Goal: Task Accomplishment & Management: Use online tool/utility

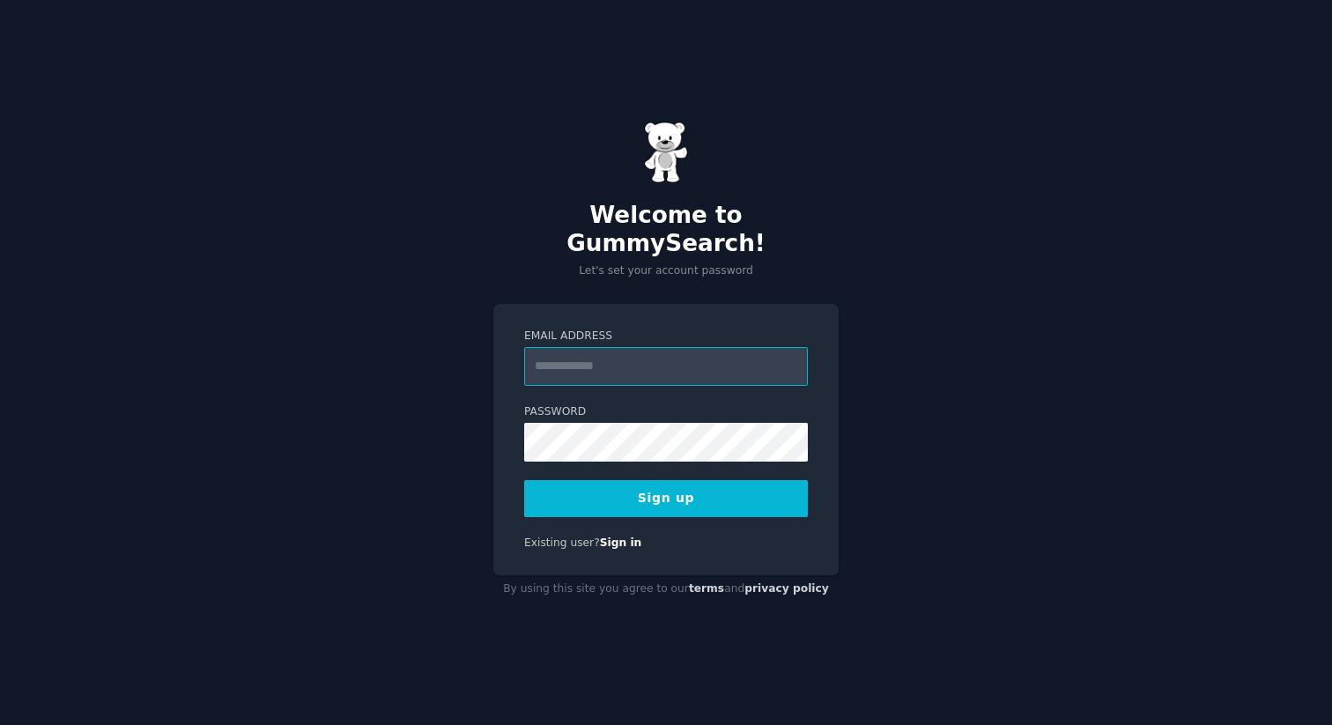
click at [583, 365] on input "Email Address" at bounding box center [666, 366] width 284 height 39
type input "**********"
click at [625, 480] on button "Sign up" at bounding box center [666, 498] width 284 height 37
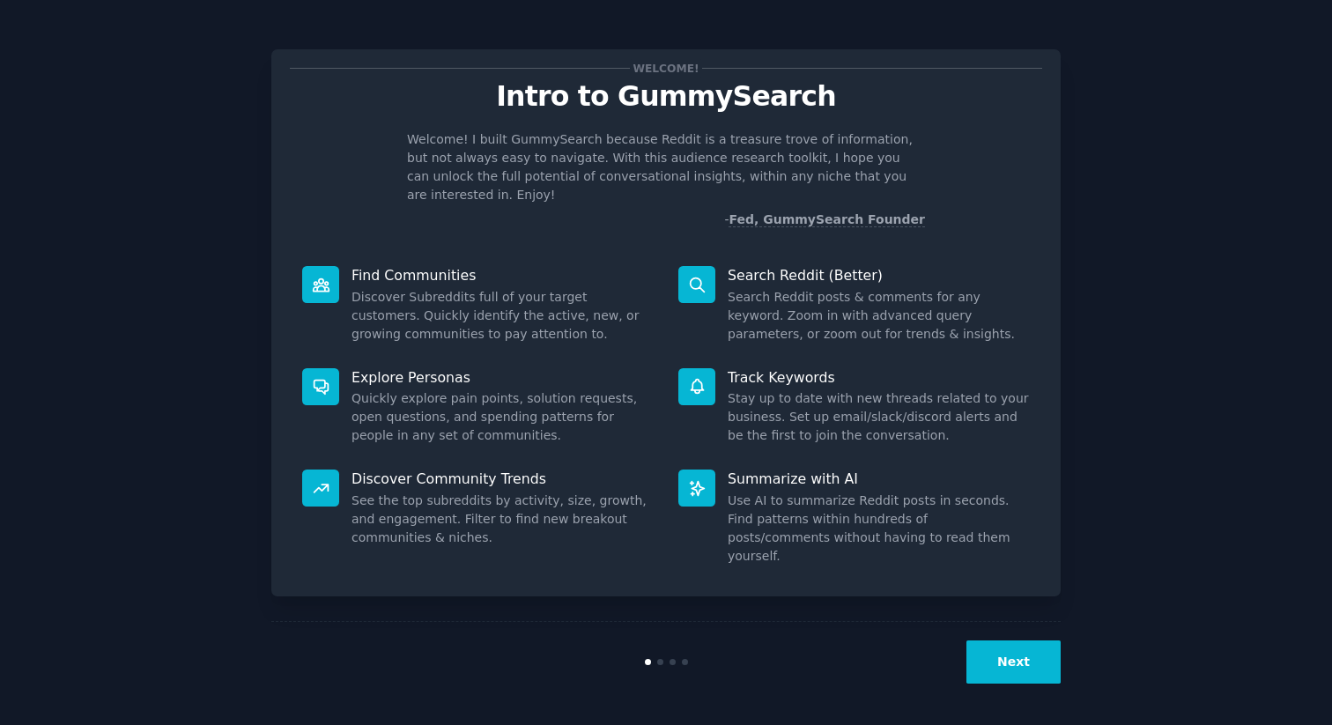
click at [1018, 667] on button "Next" at bounding box center [1013, 661] width 94 height 43
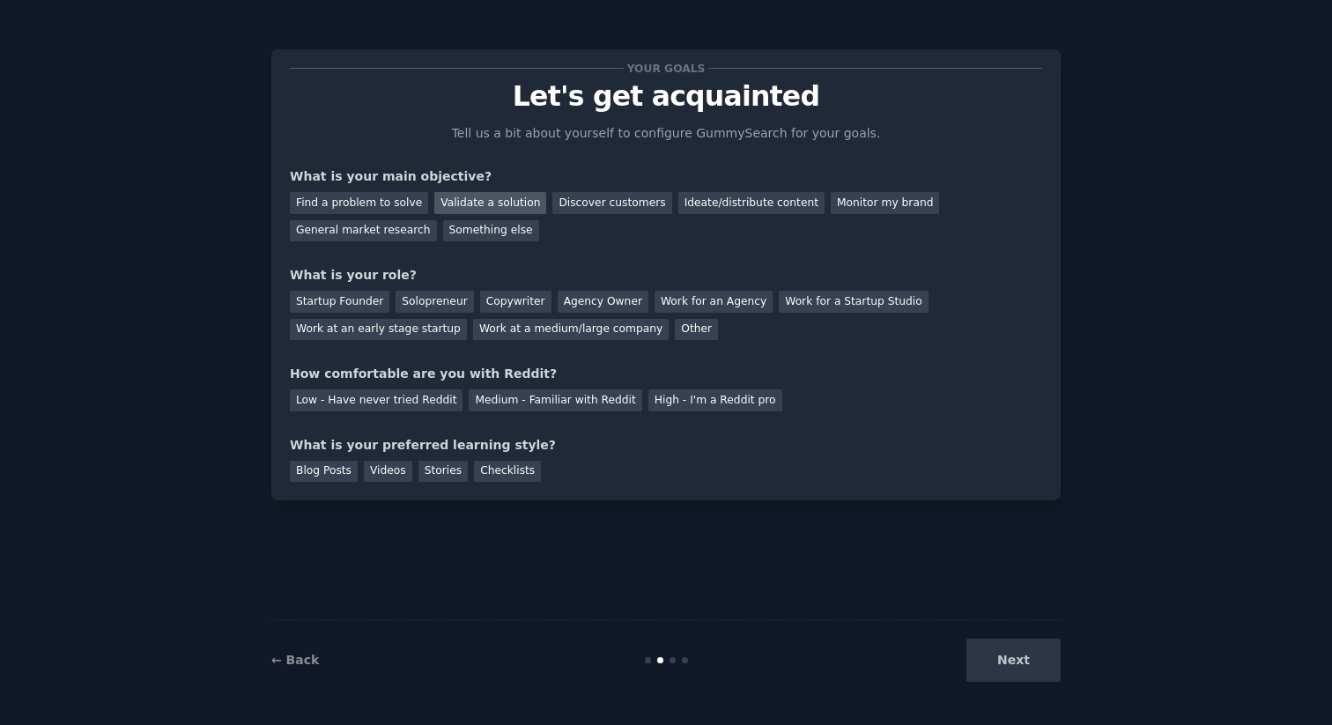
click at [476, 203] on div "Validate a solution" at bounding box center [490, 203] width 112 height 22
click at [557, 198] on div "Discover customers" at bounding box center [611, 203] width 119 height 22
click at [366, 319] on div "Work at an early stage startup" at bounding box center [378, 330] width 177 height 22
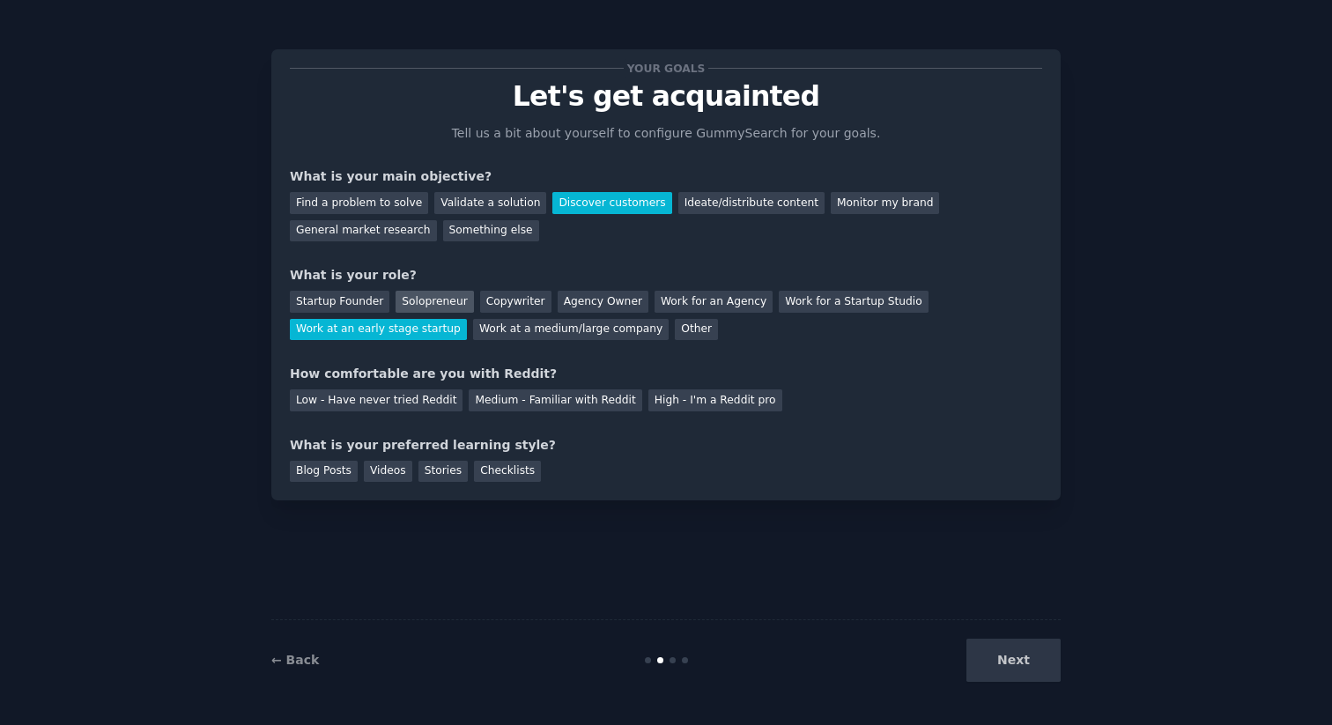
click at [400, 308] on div "Solopreneur" at bounding box center [434, 302] width 78 height 22
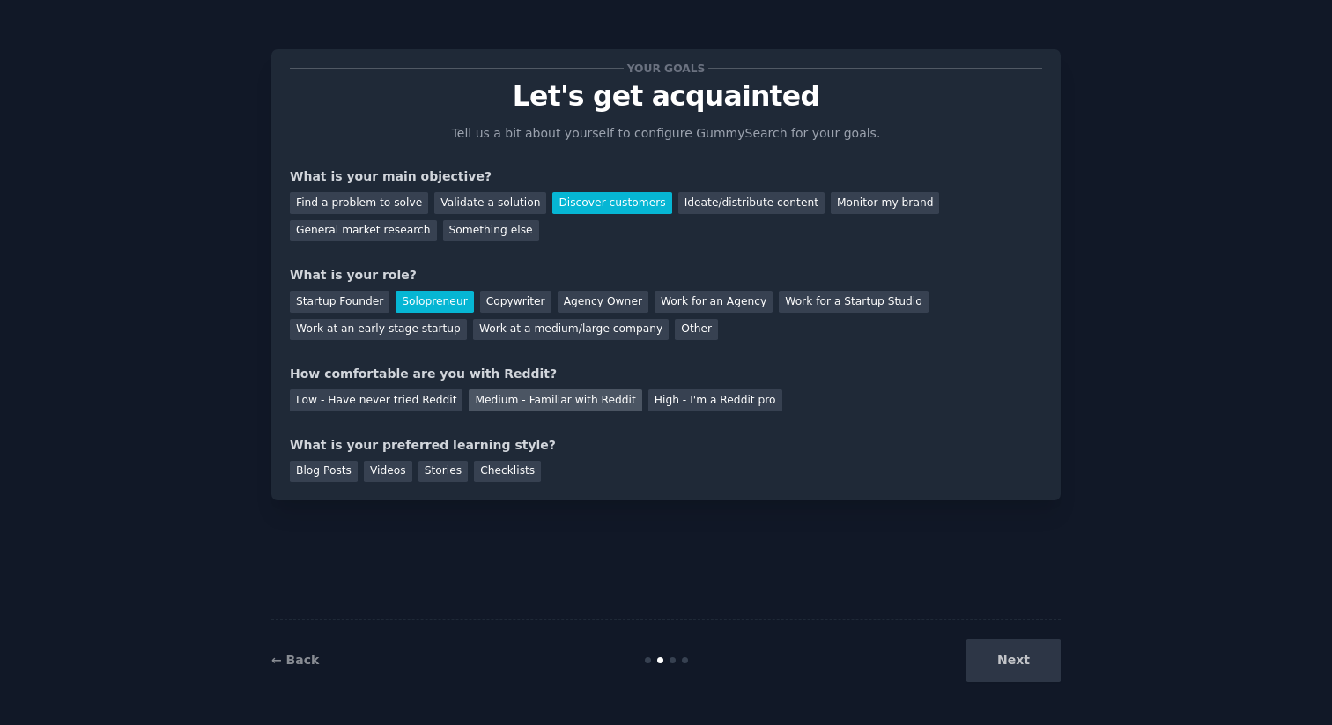
click at [580, 401] on div "Medium - Familiar with Reddit" at bounding box center [555, 400] width 173 height 22
click at [965, 640] on div "Next" at bounding box center [928, 660] width 263 height 43
click at [981, 646] on div "Next" at bounding box center [928, 660] width 263 height 43
click at [494, 468] on div "Checklists" at bounding box center [507, 472] width 67 height 22
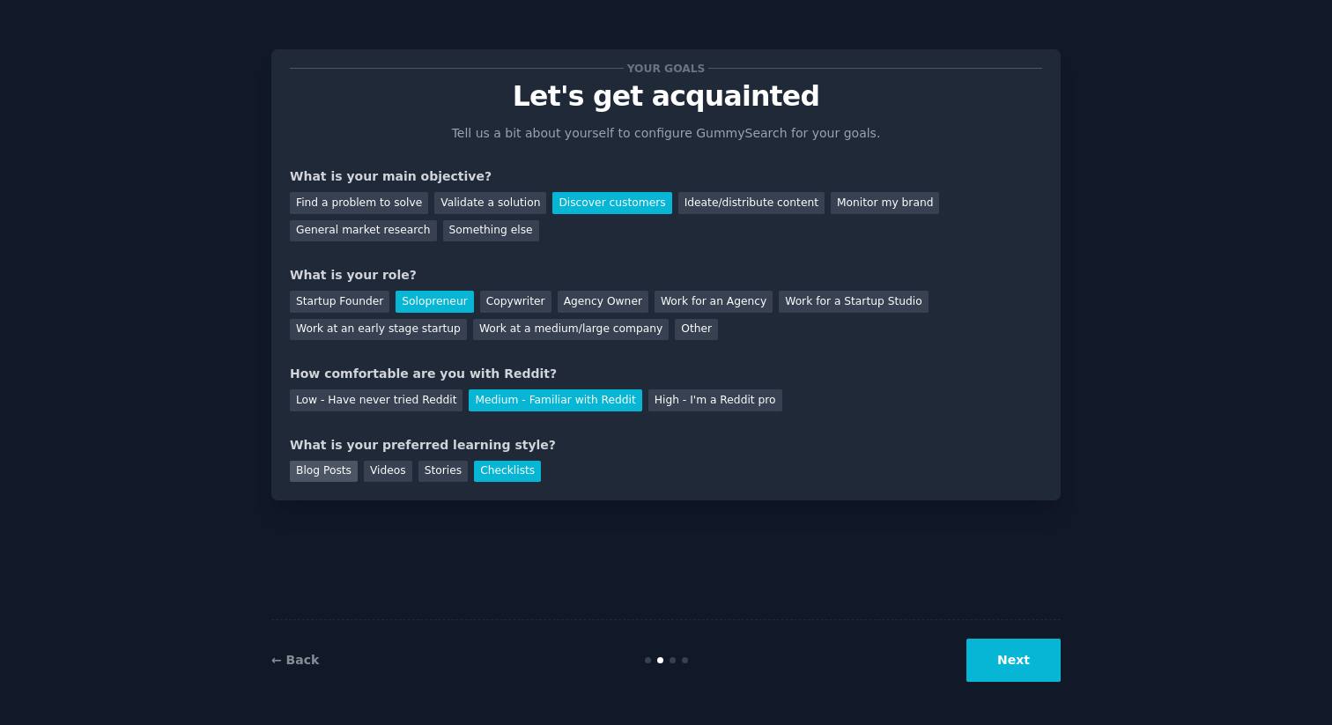
click at [343, 473] on div "Blog Posts" at bounding box center [324, 472] width 68 height 22
click at [952, 657] on div "Next" at bounding box center [928, 660] width 263 height 43
click at [991, 657] on button "Next" at bounding box center [1013, 660] width 94 height 43
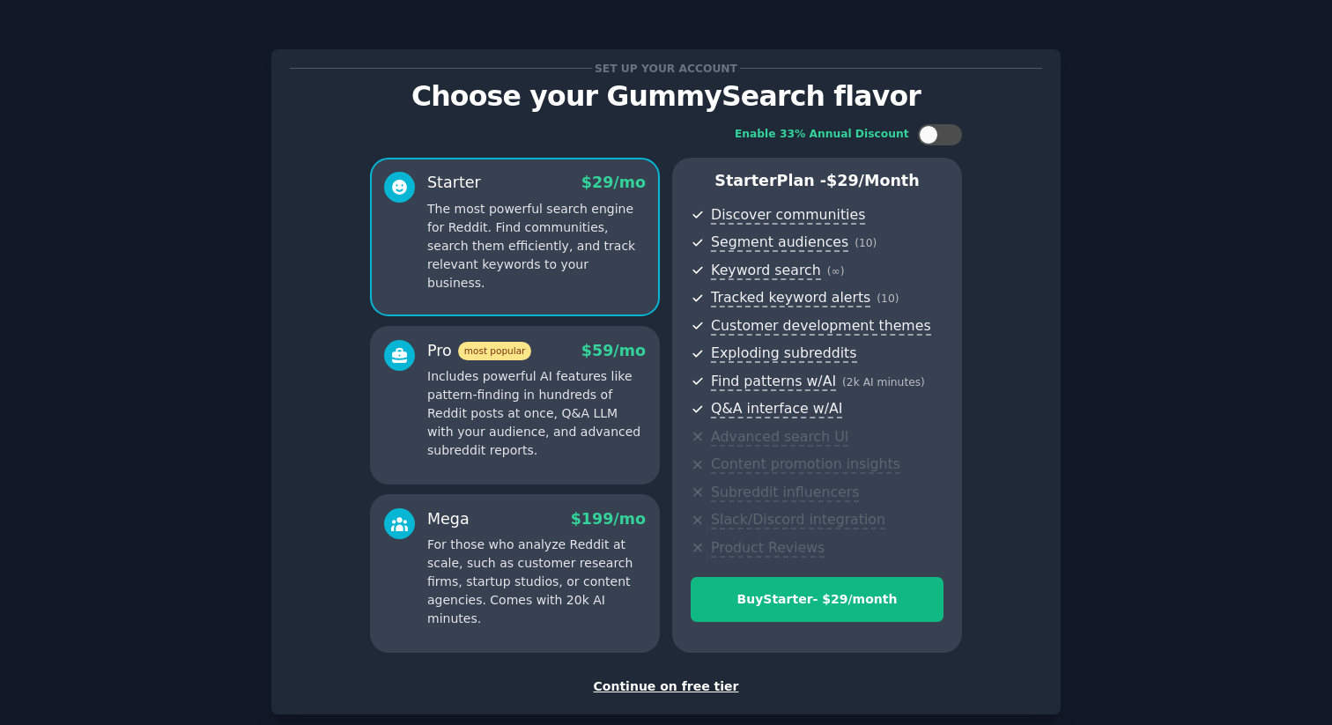
click at [661, 682] on div "Continue on free tier" at bounding box center [666, 686] width 752 height 18
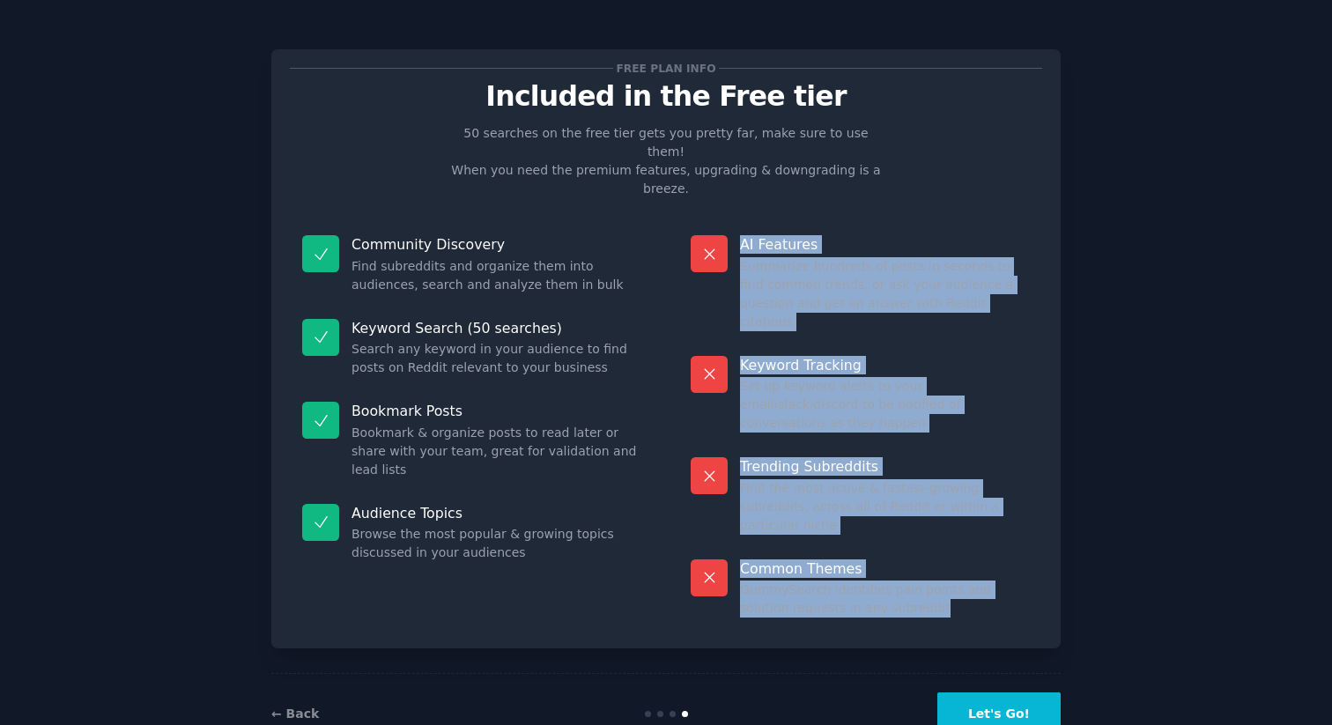
drag, startPoint x: 723, startPoint y: 194, endPoint x: 989, endPoint y: 538, distance: 435.1
click at [989, 539] on div "Free plan info Included in the Free tier 50 searches on the free tier gets you …" at bounding box center [665, 348] width 789 height 599
click at [989, 538] on div "Free plan info Included in the Free tier 50 searches on the free tier gets you …" at bounding box center [665, 348] width 789 height 599
drag, startPoint x: 949, startPoint y: 539, endPoint x: 722, endPoint y: 188, distance: 418.5
click at [724, 183] on div "Free plan info Included in the Free tier 50 searches on the free tier gets you …" at bounding box center [665, 348] width 789 height 599
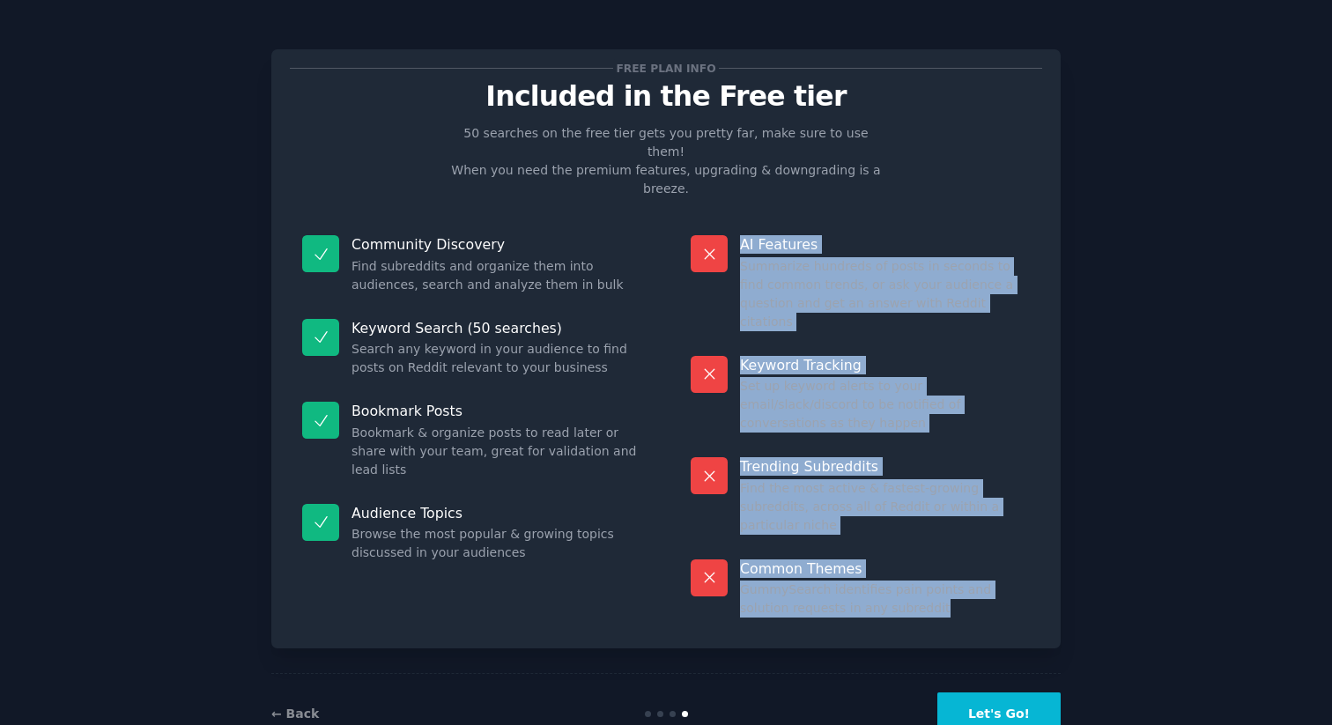
click at [722, 223] on div "AI Features Summarize hundreds of posts in seconds to find common trends, or as…" at bounding box center [860, 283] width 364 height 121
drag, startPoint x: 749, startPoint y: 218, endPoint x: 906, endPoint y: 544, distance: 362.0
click at [906, 544] on div "Free plan info Included in the Free tier 50 searches on the free tier gets you …" at bounding box center [665, 348] width 789 height 599
click at [978, 692] on button "Let's Go!" at bounding box center [998, 713] width 123 height 43
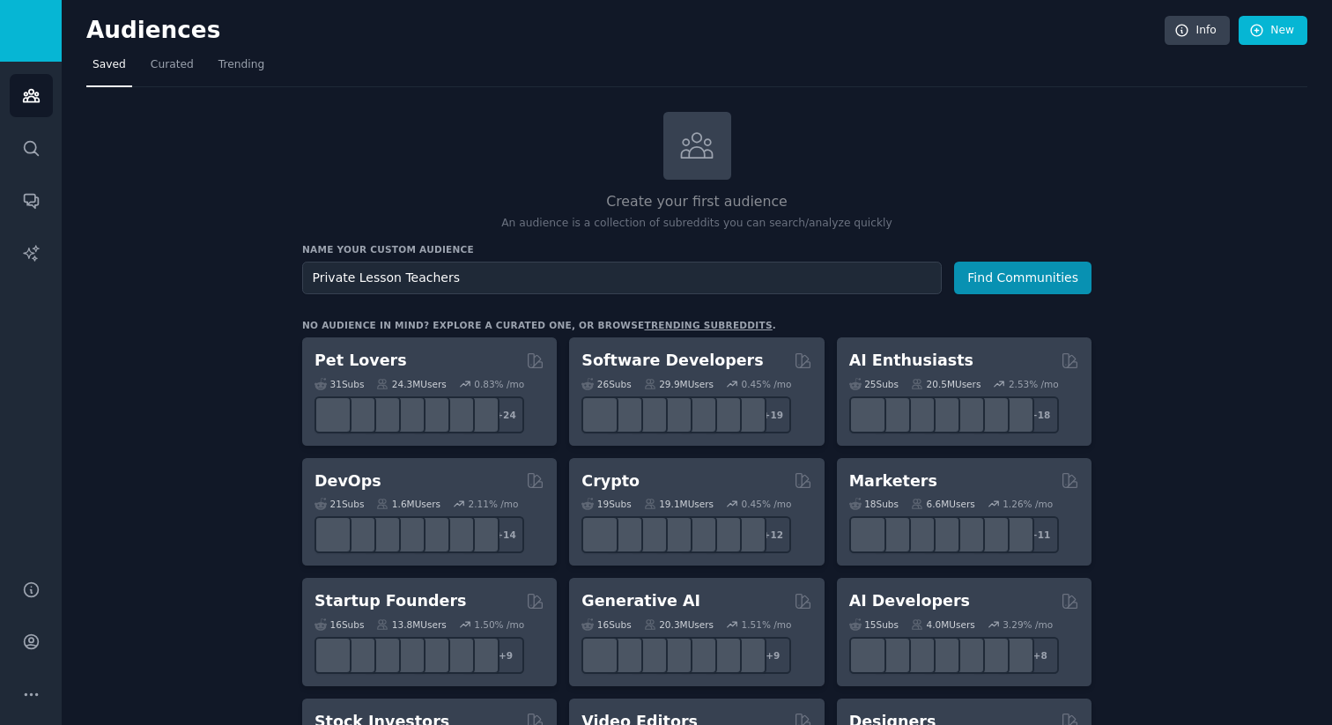
type input "Private Lesson Teachers"
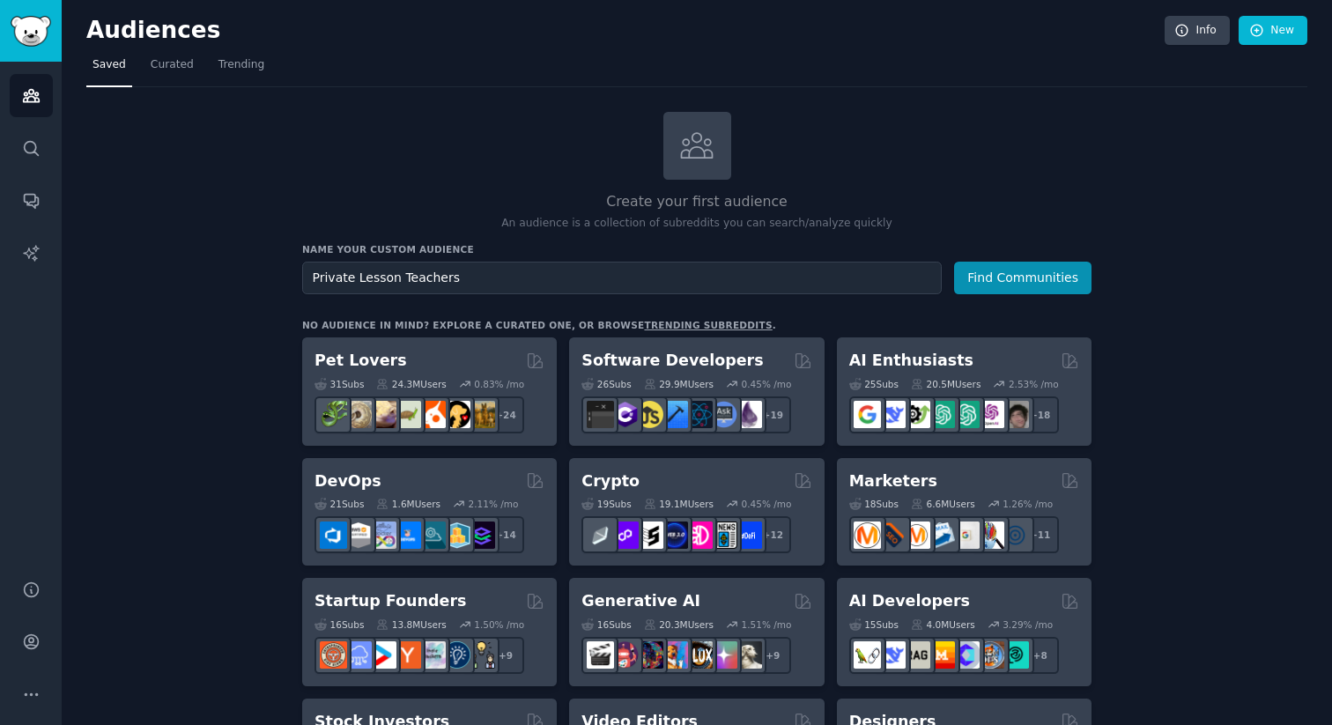
click at [954, 262] on button "Find Communities" at bounding box center [1022, 278] width 137 height 33
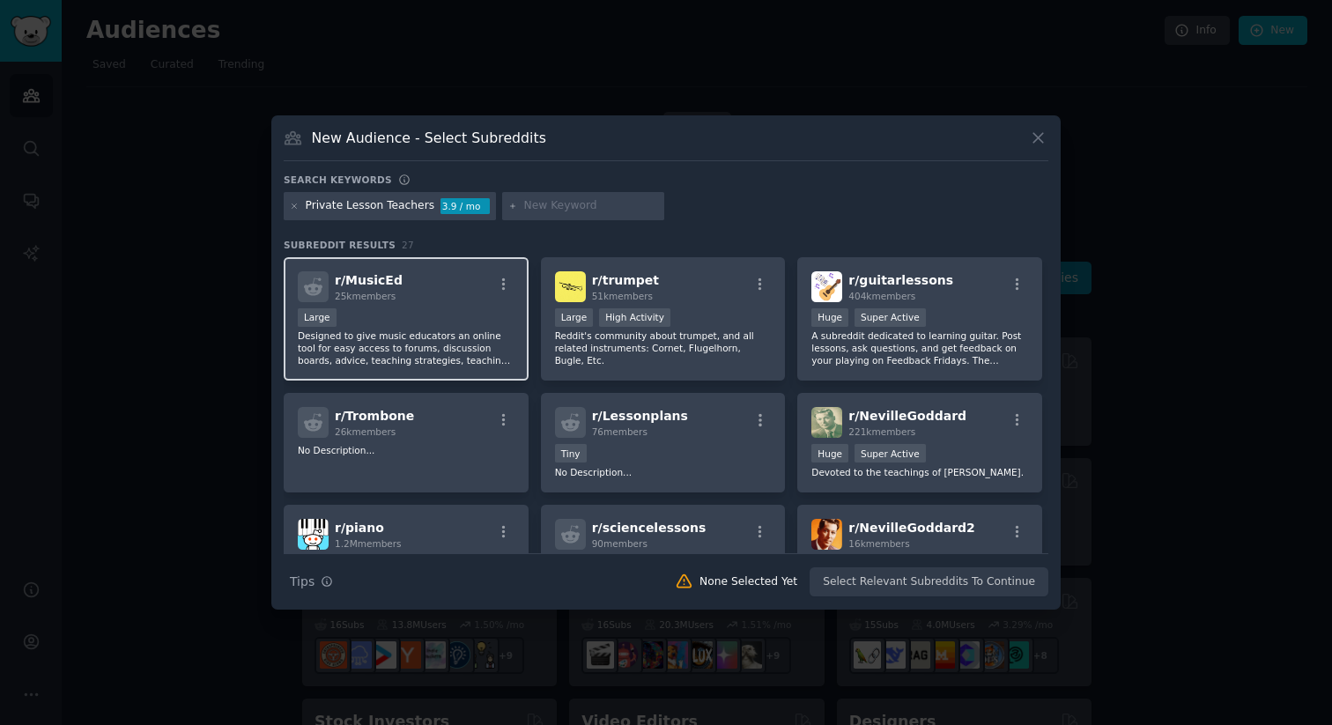
click at [357, 311] on div "Large" at bounding box center [406, 319] width 217 height 22
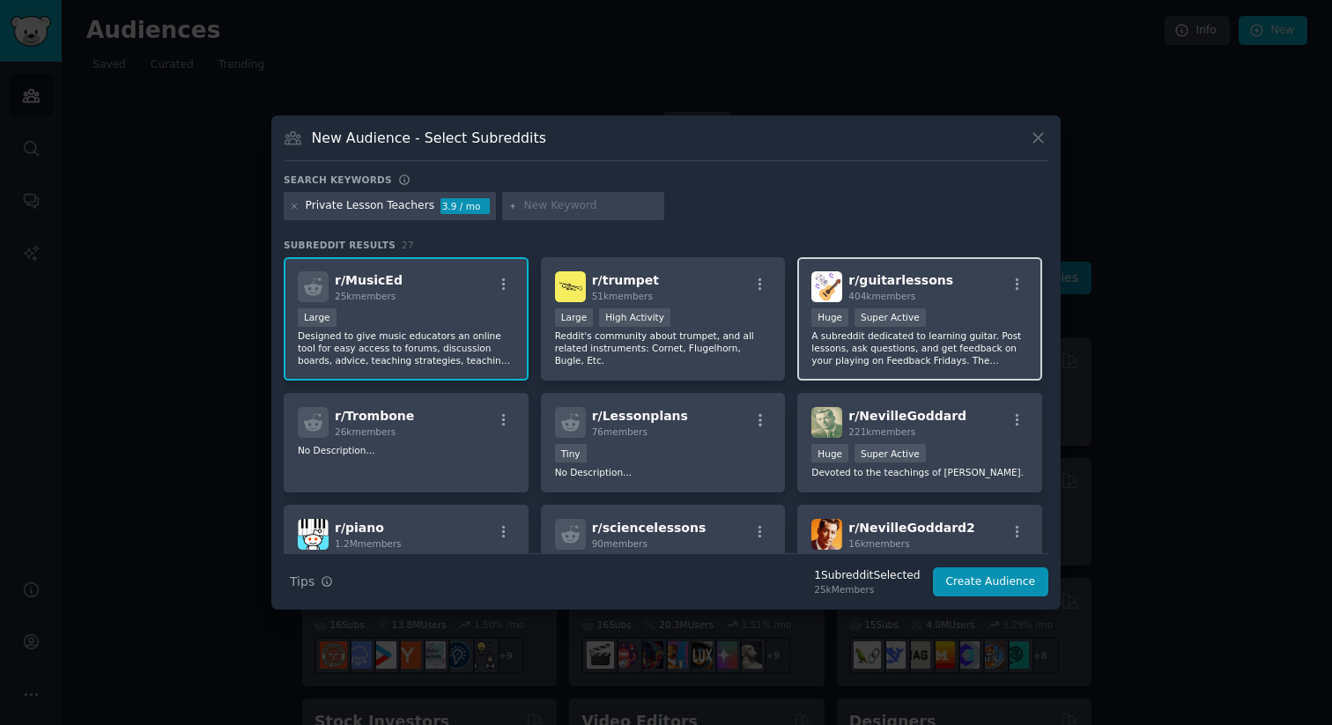
click at [838, 371] on div "r/ guitarlessons 404k members Huge Super Active A subreddit dedicated to learni…" at bounding box center [919, 319] width 245 height 124
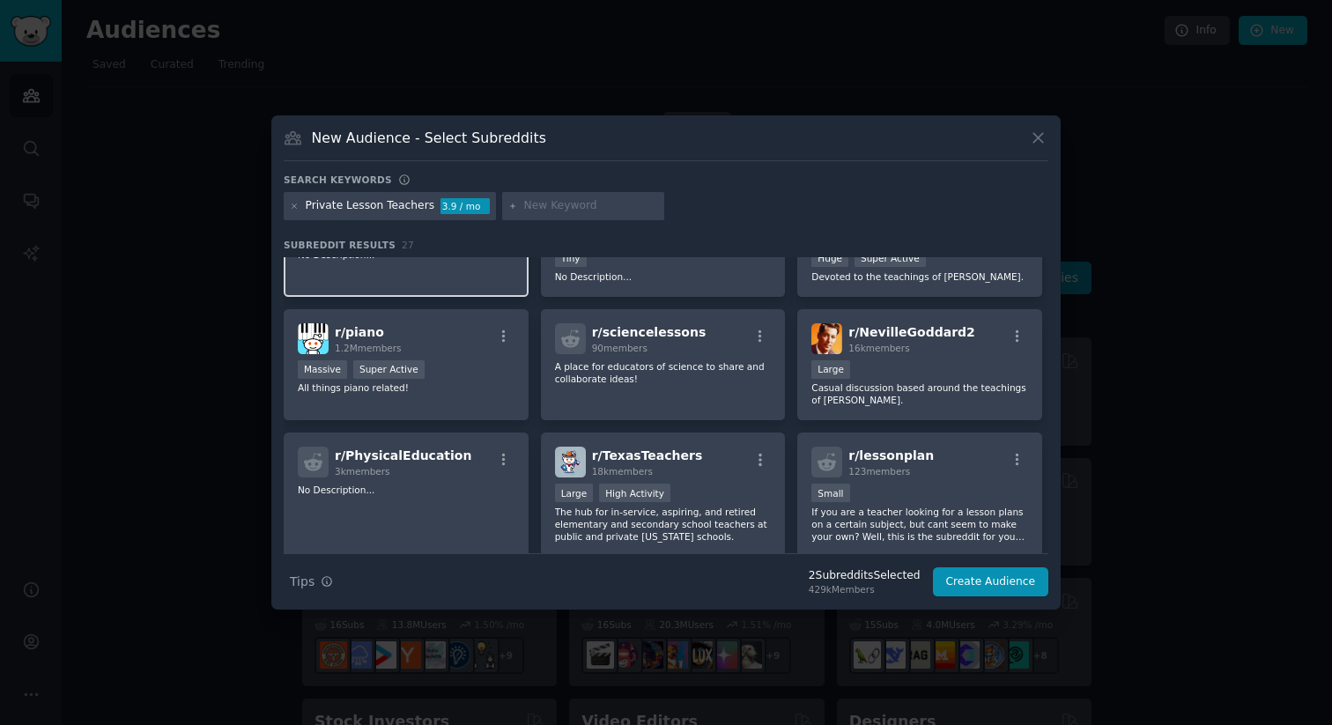
scroll to position [181, 0]
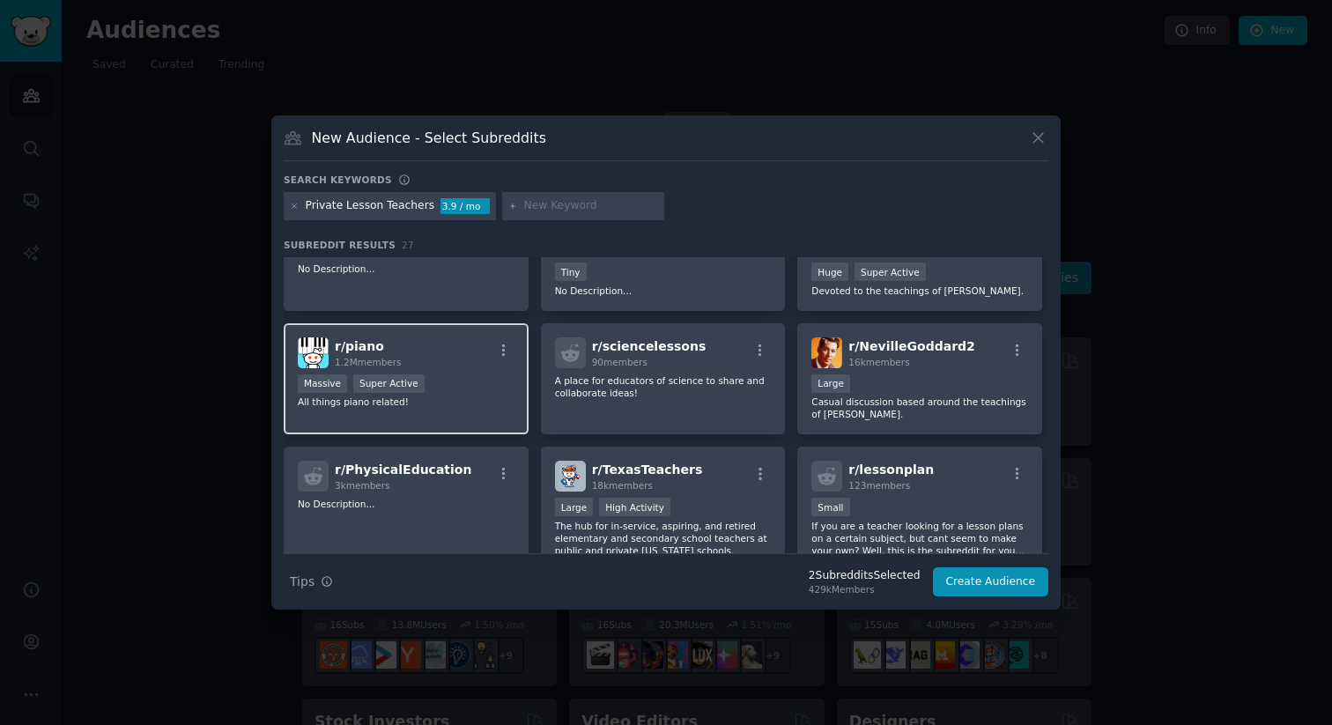
click at [484, 423] on div "r/ piano 1.2M members Massive Super Active All things piano related!" at bounding box center [406, 379] width 245 height 112
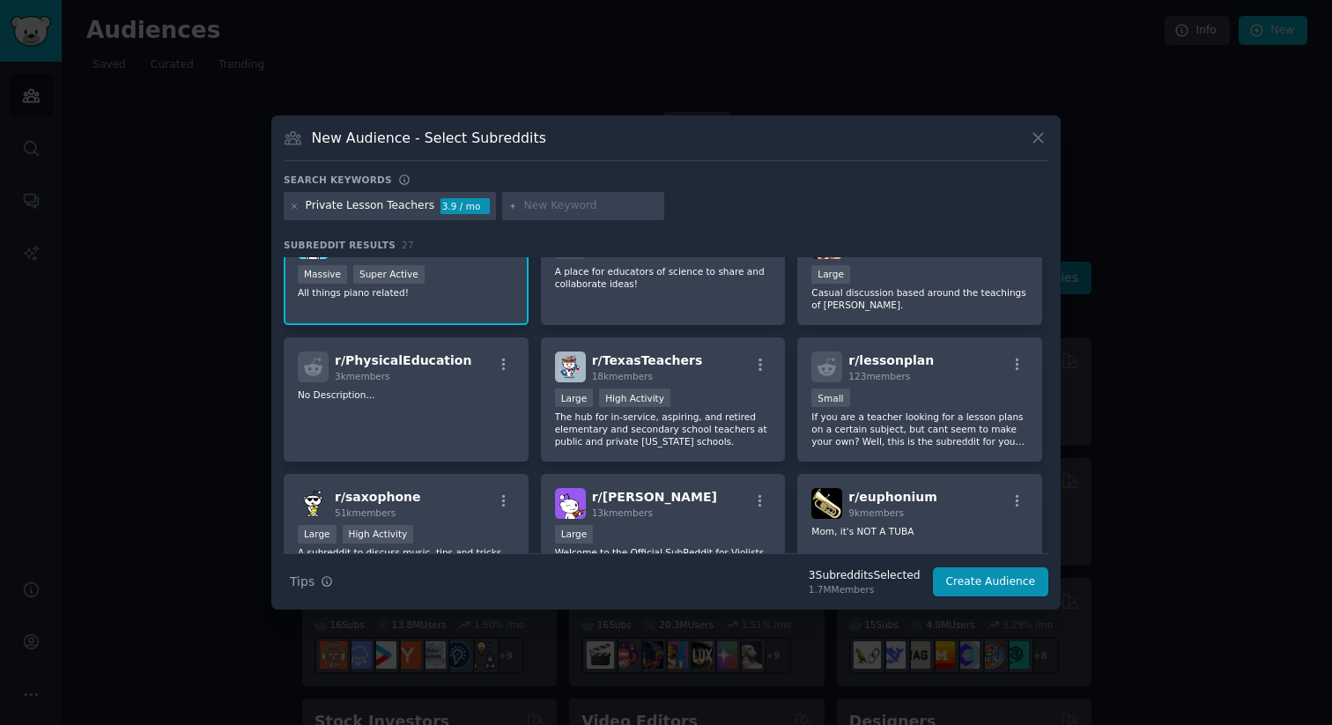
scroll to position [299, 0]
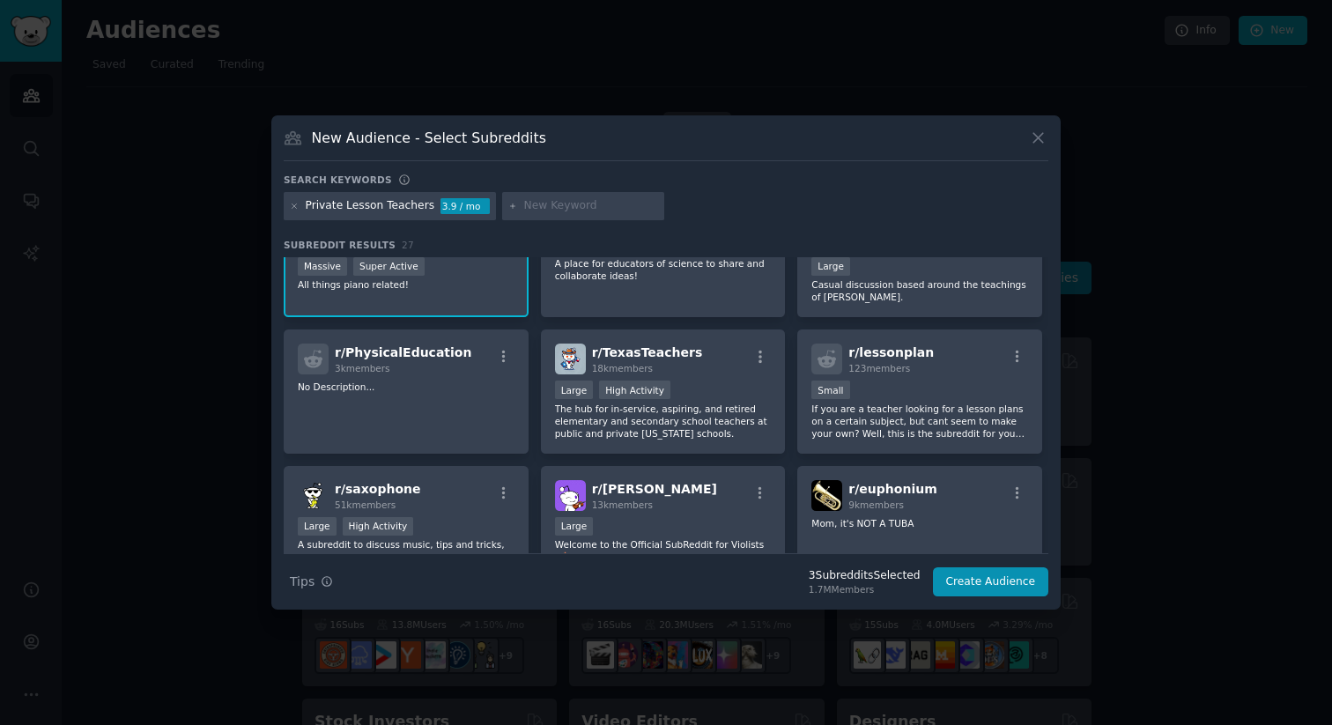
click at [484, 423] on div "r/ PhysicalEducation 3k members No Description..." at bounding box center [406, 391] width 245 height 124
click at [479, 416] on div "r/ PhysicalEducation 3k members No Description..." at bounding box center [406, 391] width 245 height 124
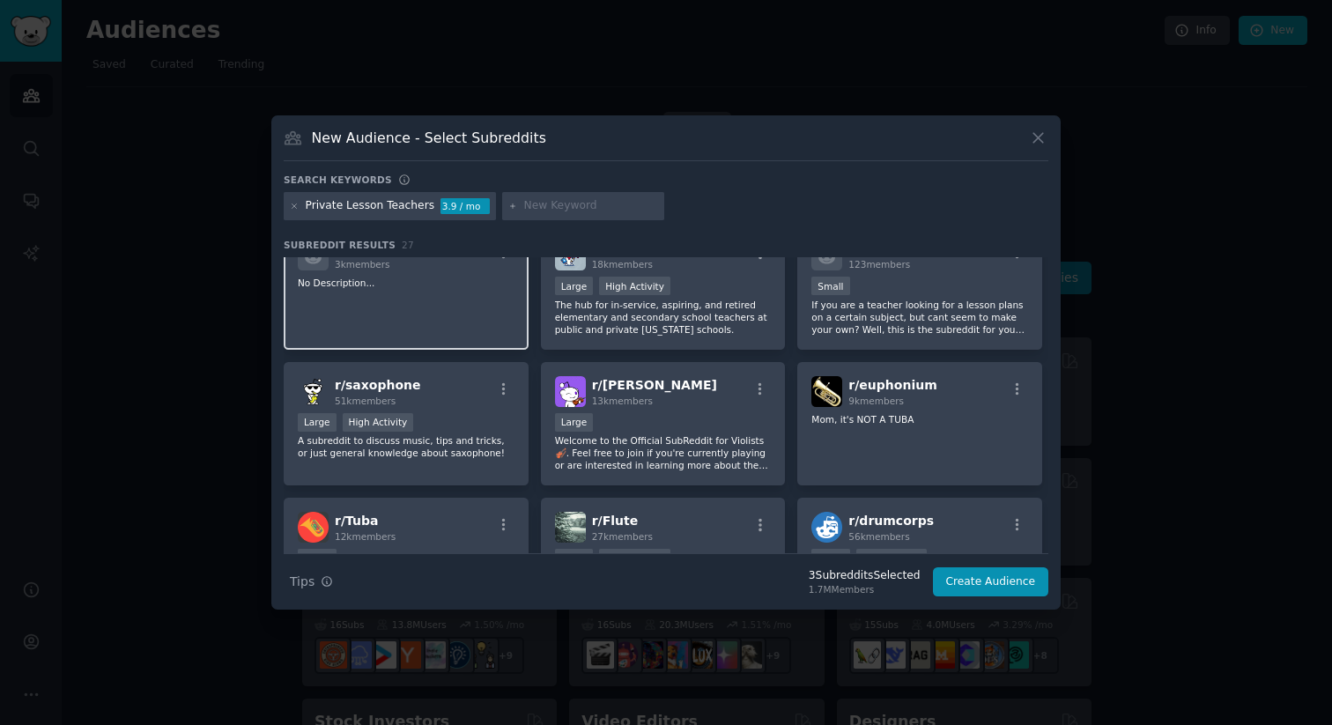
scroll to position [407, 0]
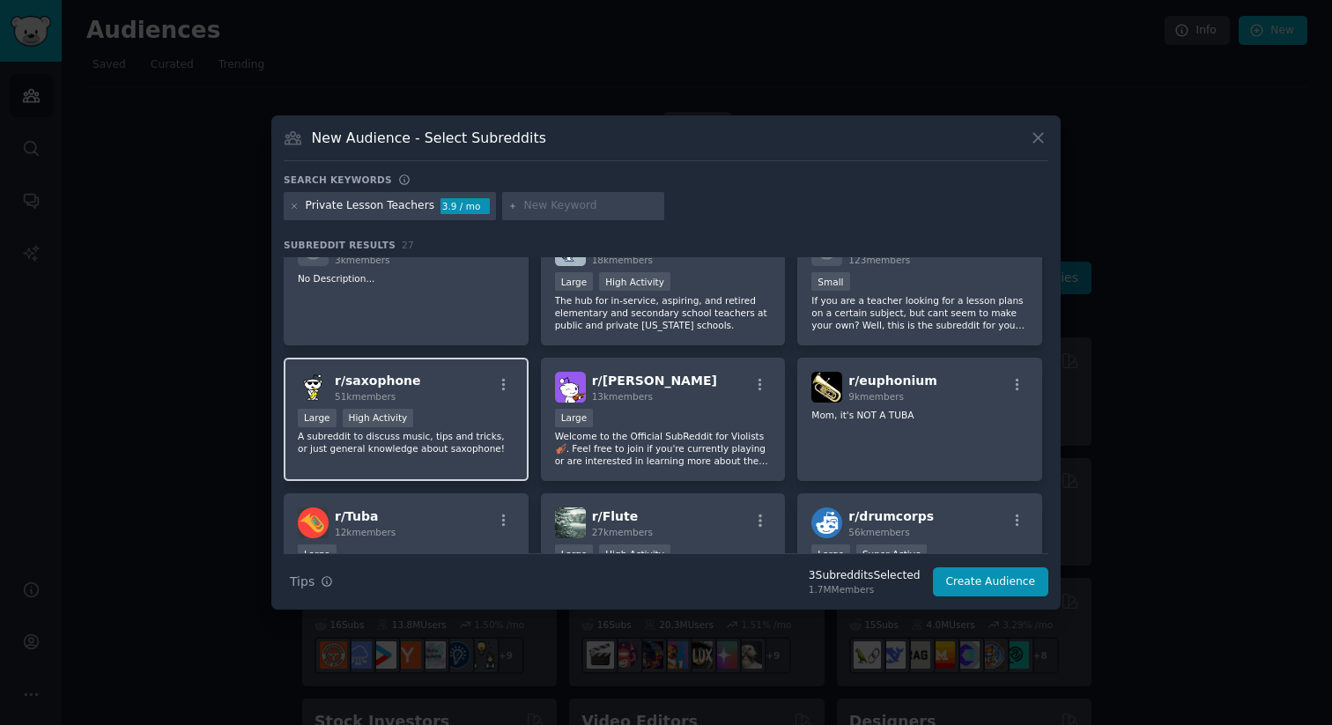
click at [475, 433] on p "A subreddit to discuss music, tips and tricks, or just general knowledge about …" at bounding box center [406, 442] width 217 height 25
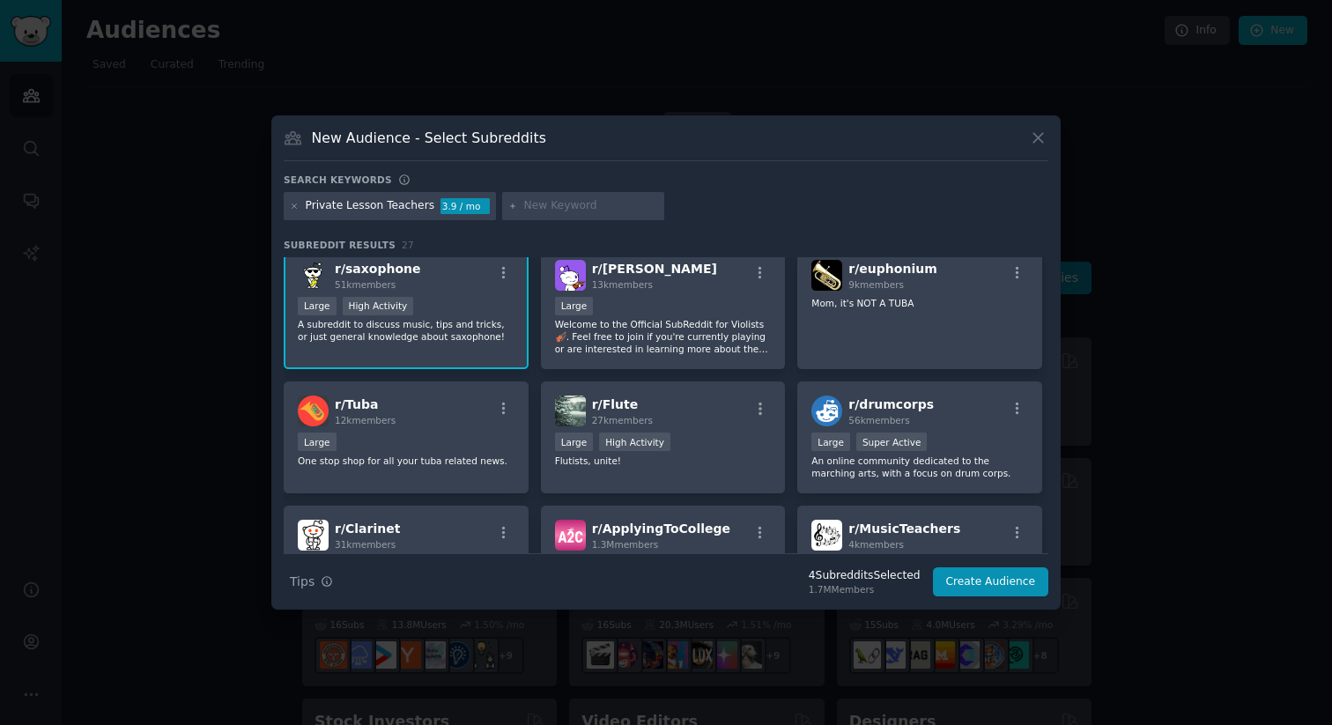
scroll to position [521, 0]
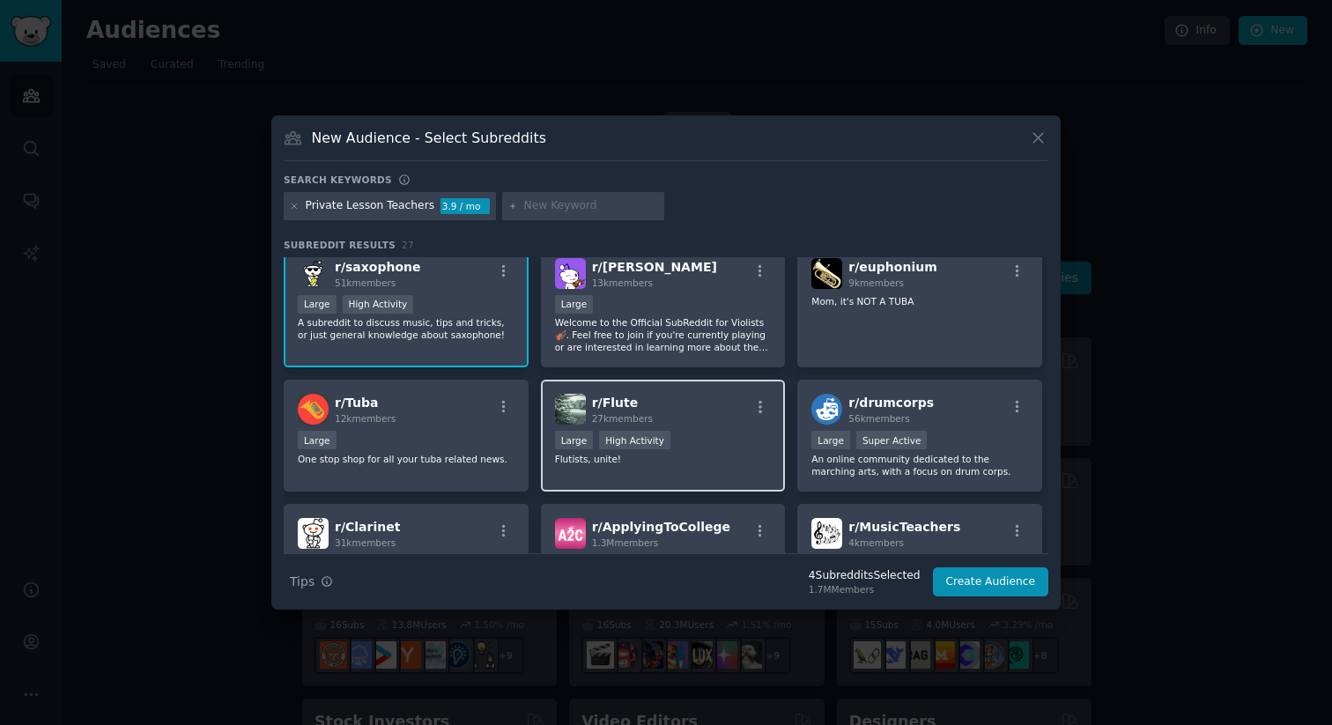
click at [572, 477] on div "r/ Flute 27k members Large High Activity Flutists, unite!" at bounding box center [663, 436] width 245 height 112
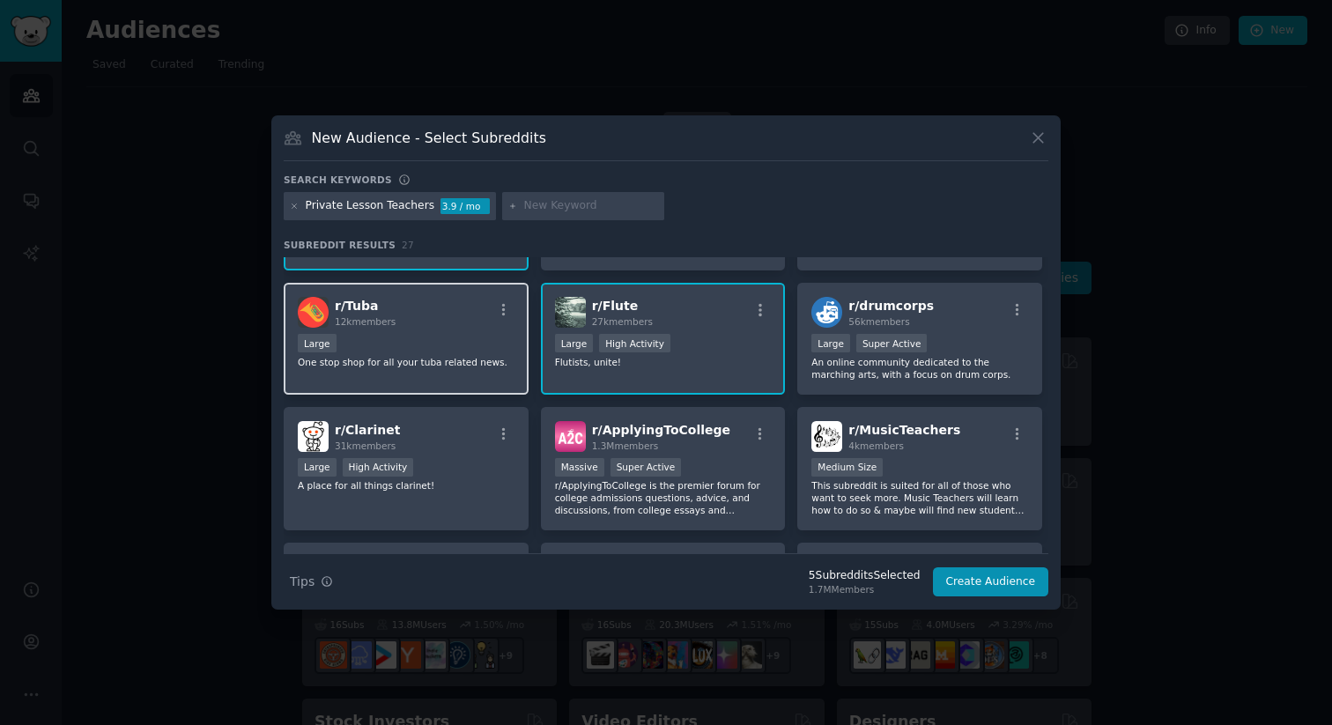
scroll to position [632, 0]
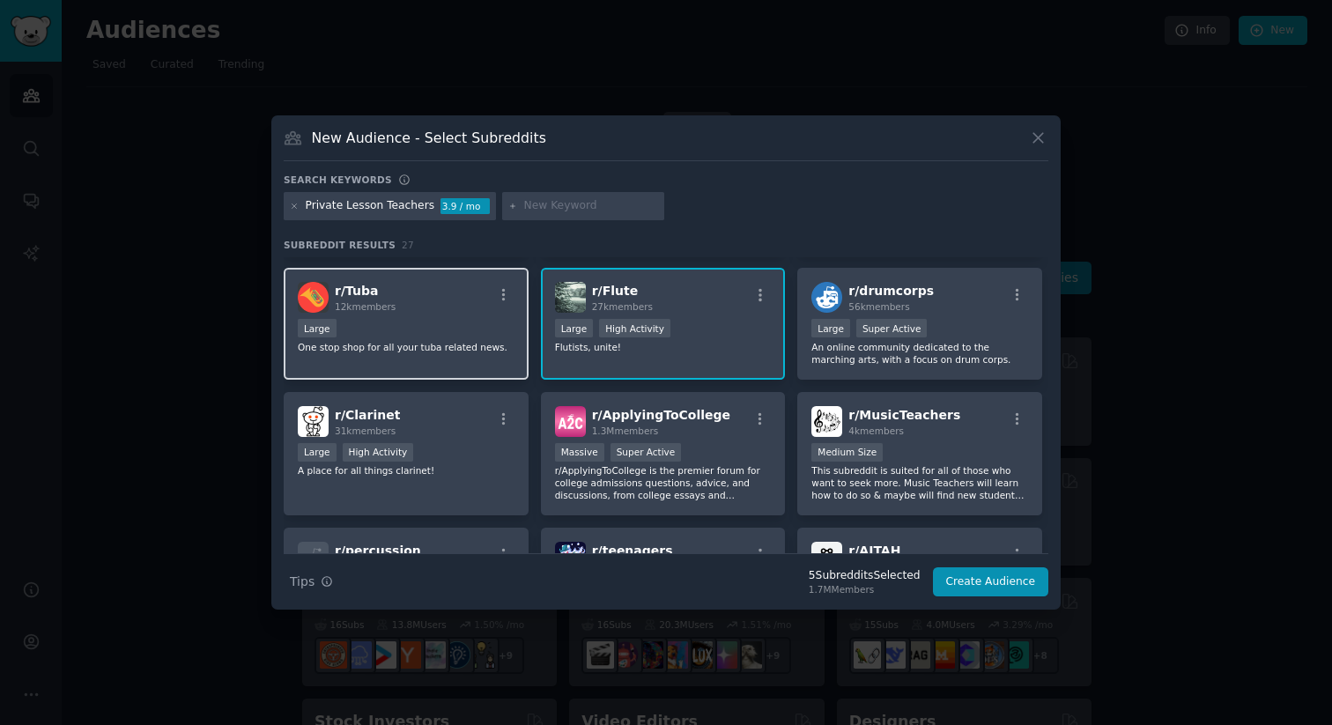
click at [506, 477] on div "r/ Clarinet 31k members Large High Activity A place for all things clarinet!" at bounding box center [406, 454] width 245 height 124
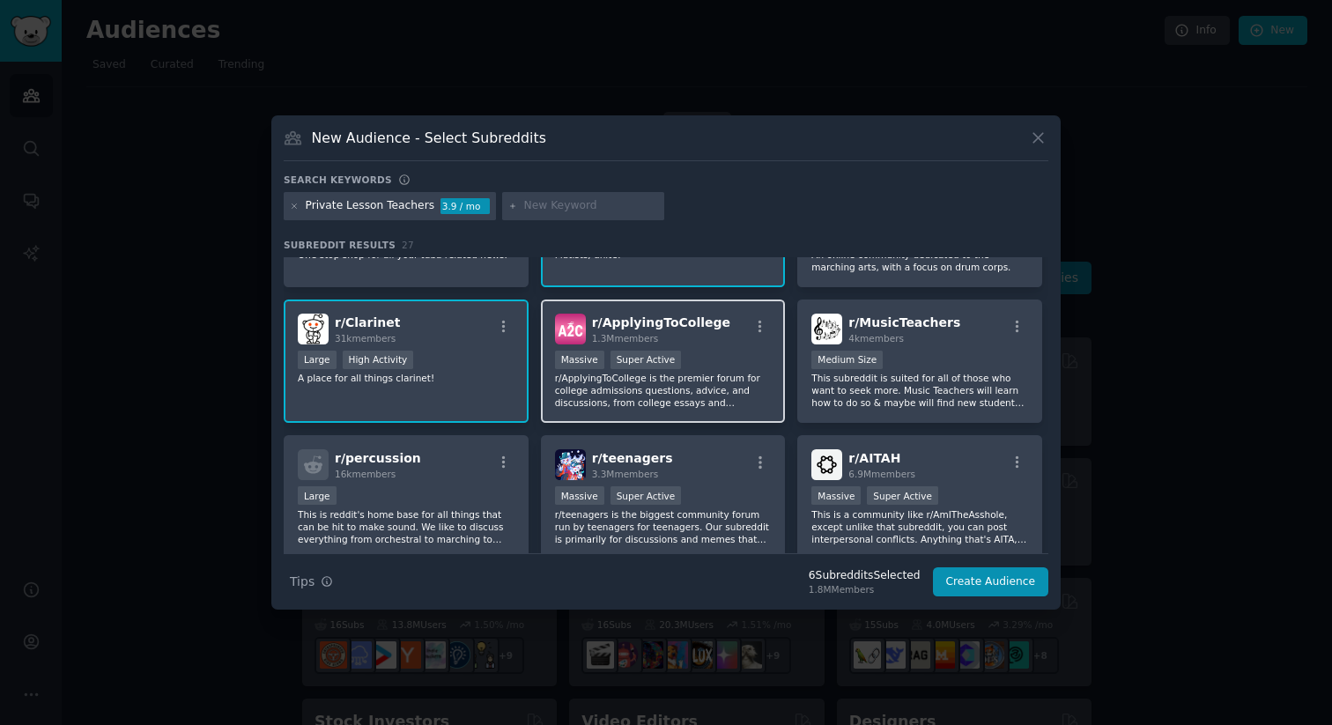
scroll to position [750, 0]
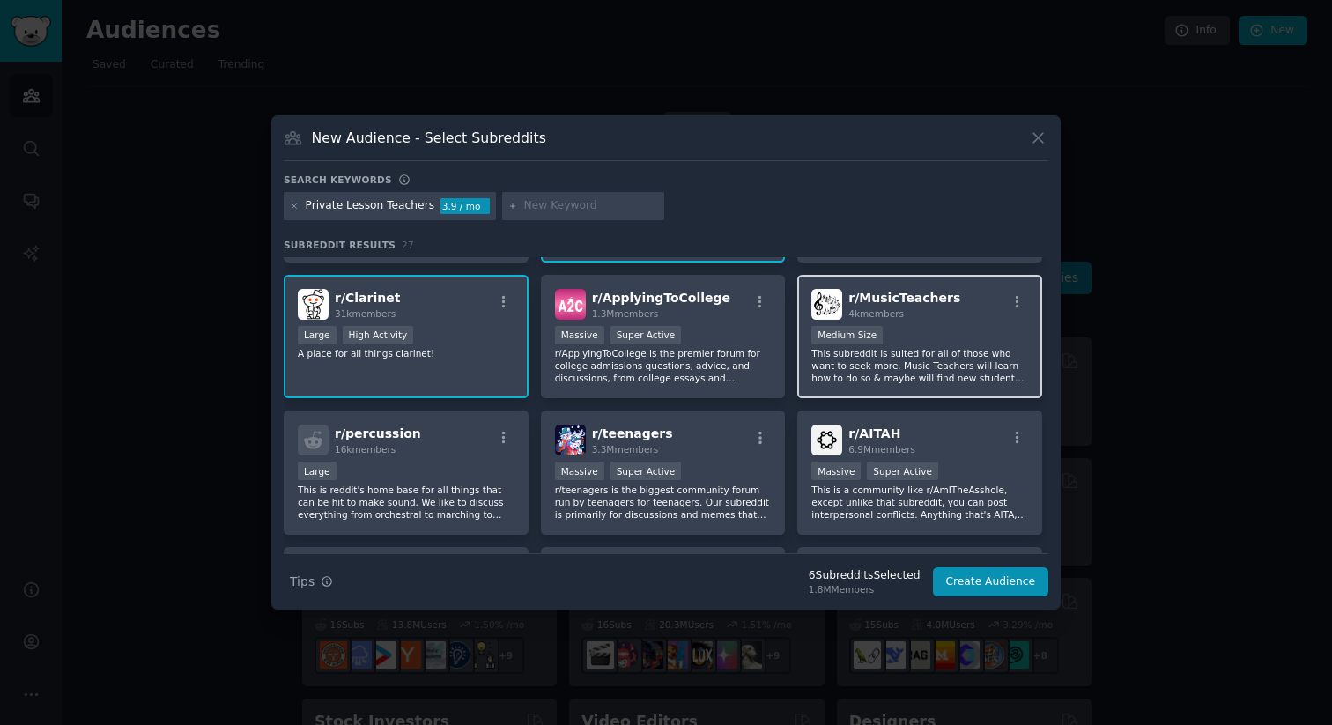
click at [864, 387] on div "r/ MusicTeachers 4k members Medium Size This subreddit is suited for all of tho…" at bounding box center [919, 337] width 245 height 124
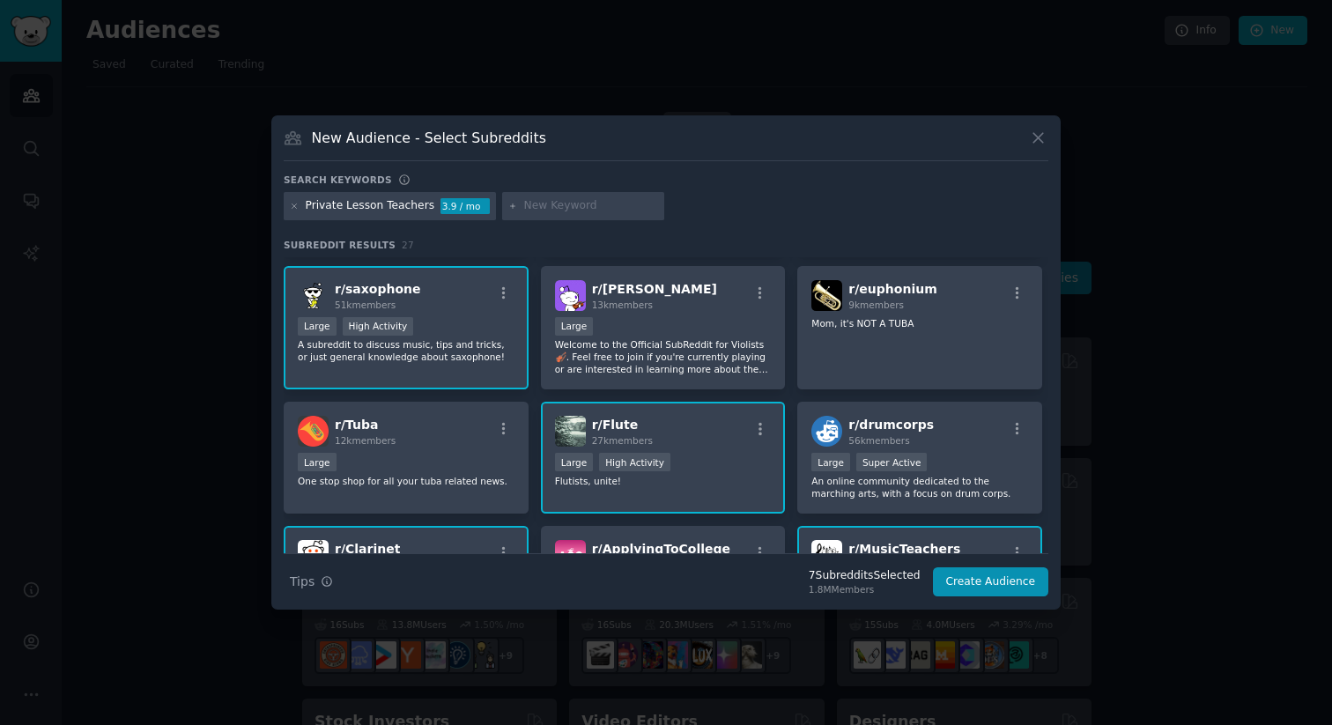
scroll to position [0, 0]
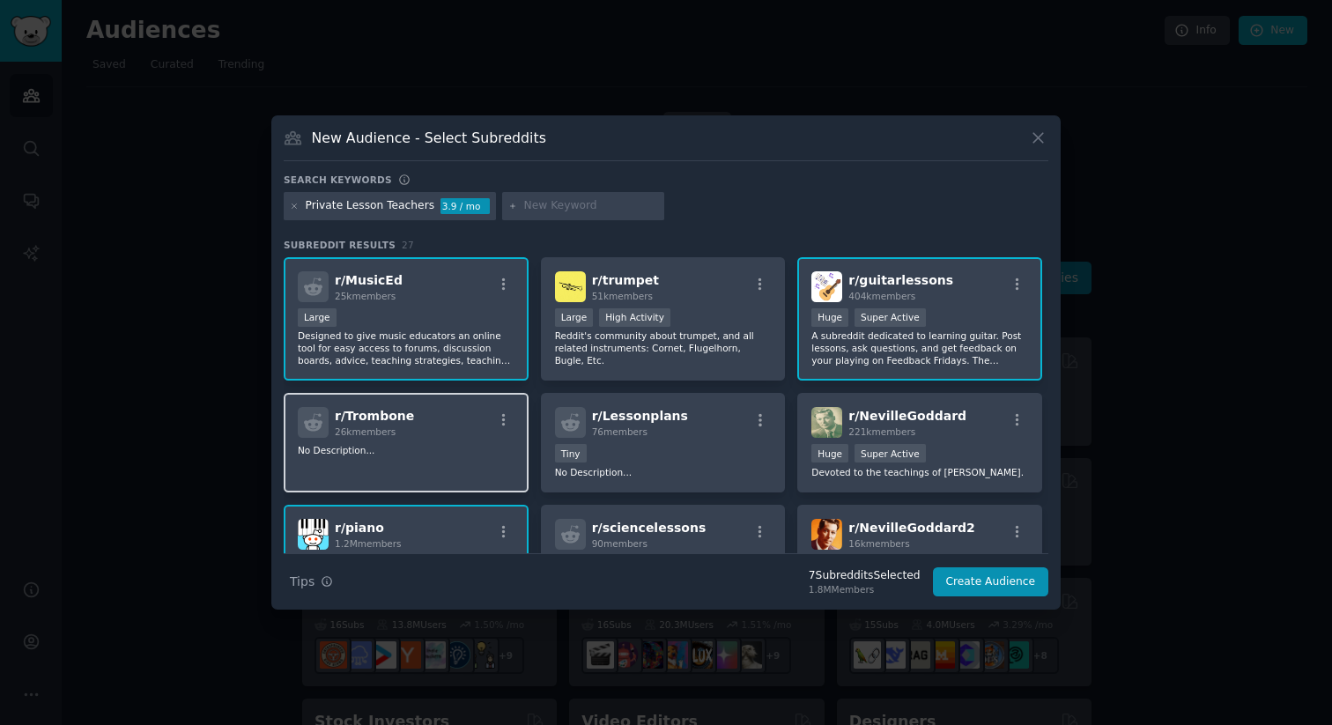
click at [453, 470] on div "r/ Trombone 26k members No Description..." at bounding box center [406, 443] width 245 height 100
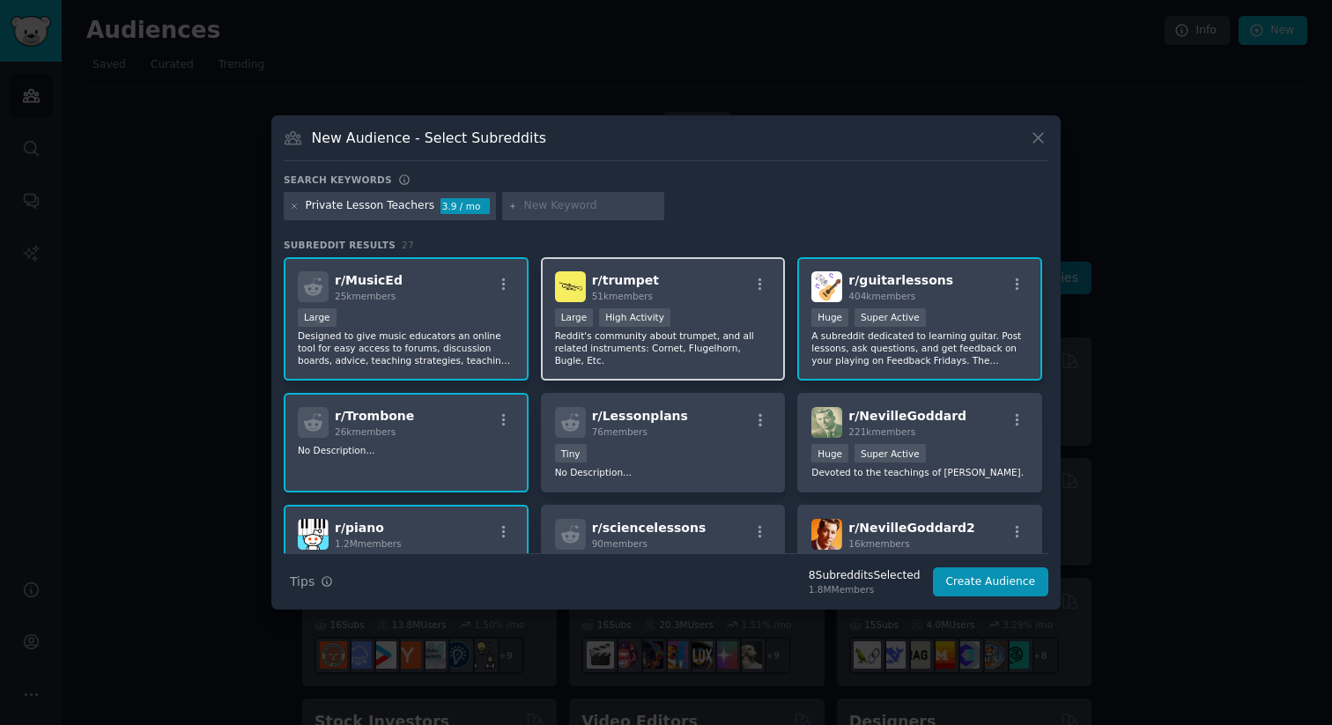
click at [656, 375] on div "r/ trumpet 51k members Large High Activity Reddit's community about trumpet, an…" at bounding box center [663, 319] width 245 height 124
click at [983, 593] on button "Create Audience" at bounding box center [991, 582] width 116 height 30
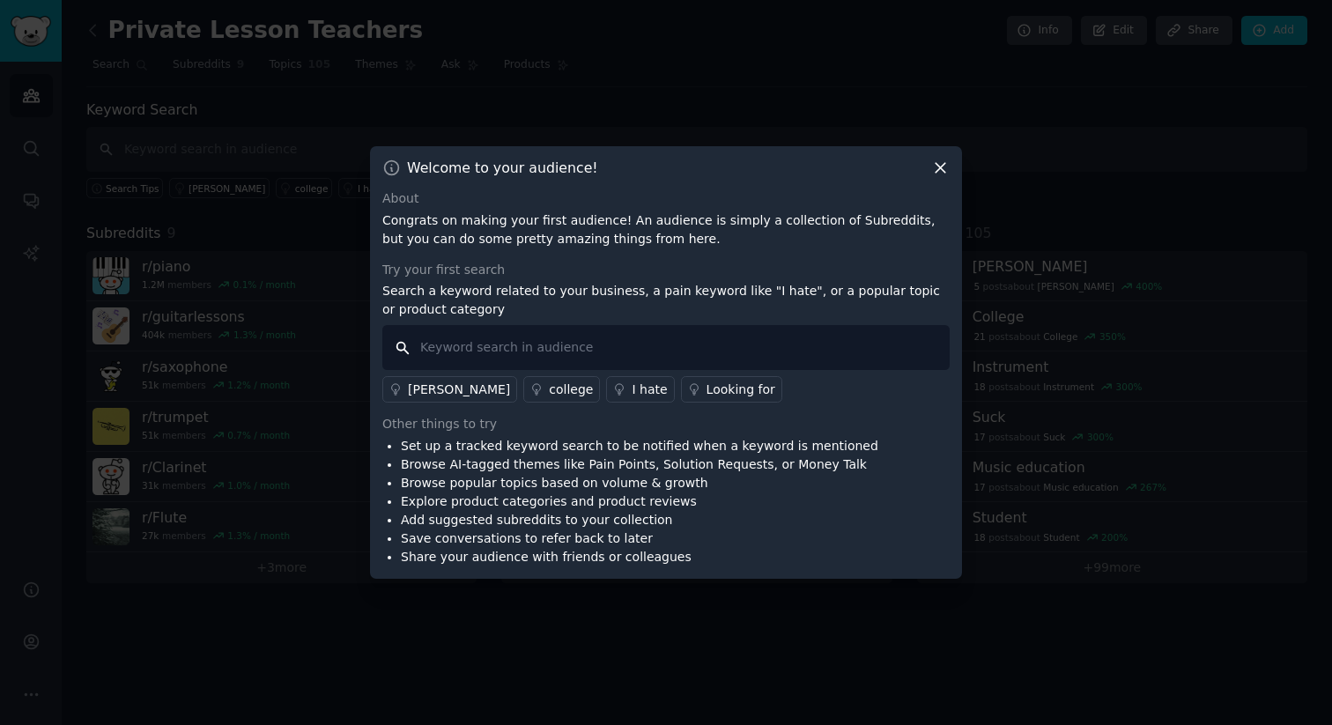
click at [593, 348] on input "text" at bounding box center [665, 347] width 567 height 45
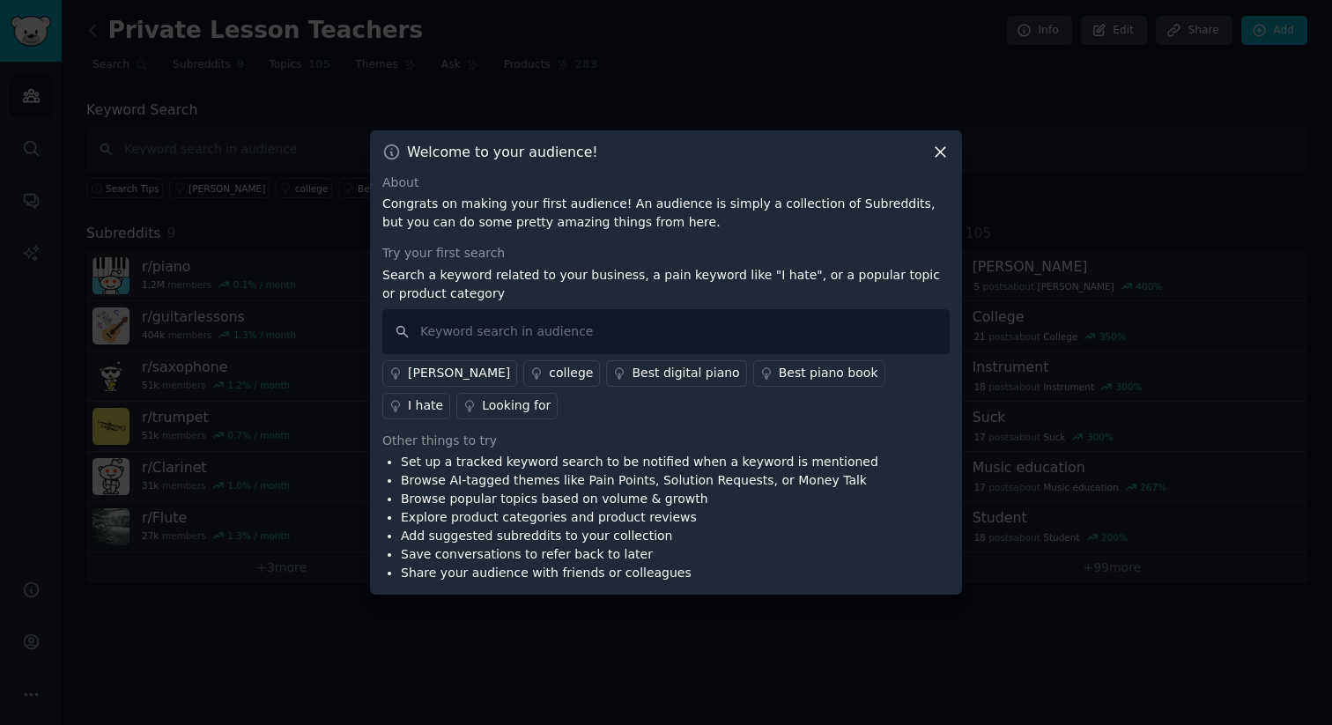
click at [784, 156] on div "Welcome to your audience!" at bounding box center [665, 152] width 567 height 18
